Goal: Task Accomplishment & Management: Manage account settings

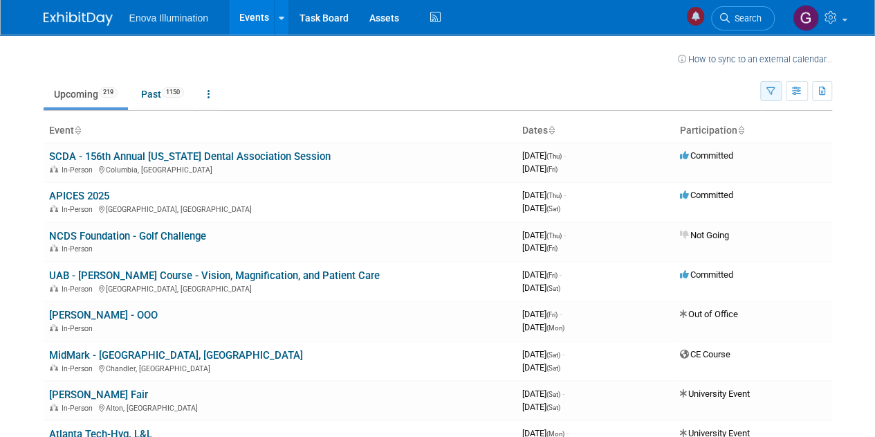
click at [769, 95] on icon "button" at bounding box center [771, 91] width 9 height 9
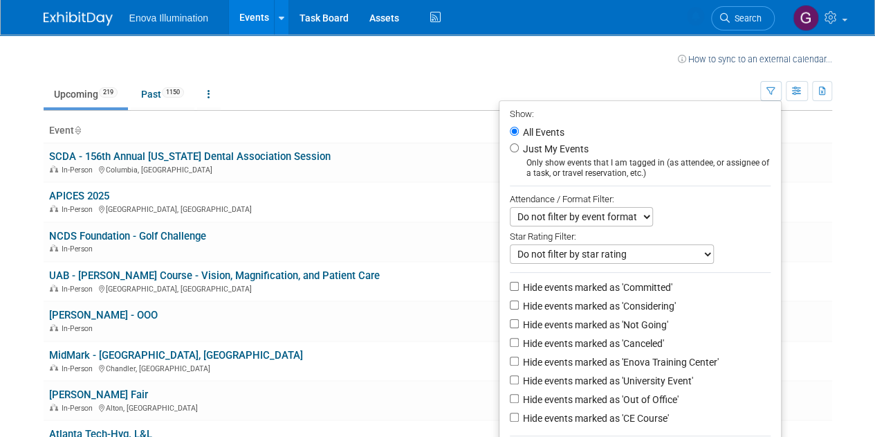
click at [513, 149] on li "Just My Events Only show events that I am tagged in (as attendee, or assignee o…" at bounding box center [641, 159] width 282 height 38
click at [510, 146] on input "Just My Events" at bounding box center [514, 147] width 9 height 9
radio input "true"
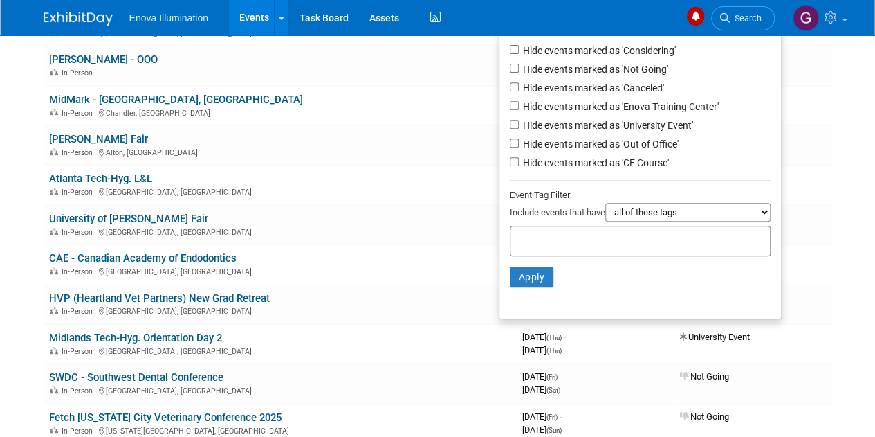
scroll to position [256, 0]
click at [522, 272] on button "Apply" at bounding box center [532, 276] width 44 height 21
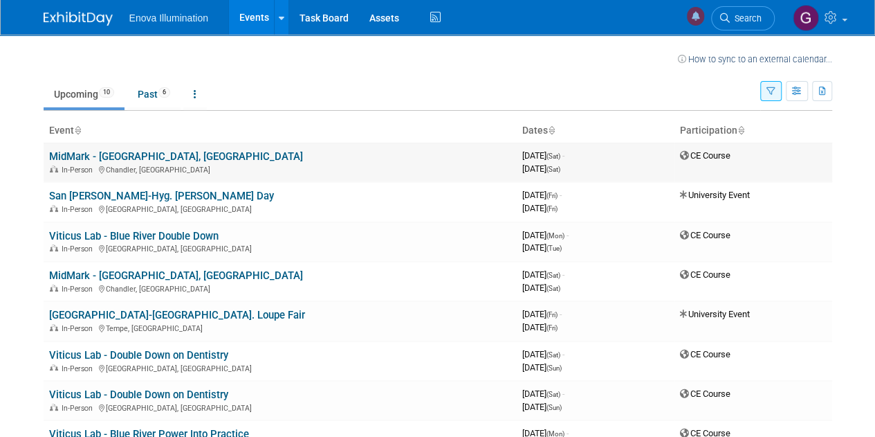
click at [144, 153] on link "MidMark - [GEOGRAPHIC_DATA], [GEOGRAPHIC_DATA]" at bounding box center [176, 156] width 254 height 12
